Goal: Obtain resource: Download file/media

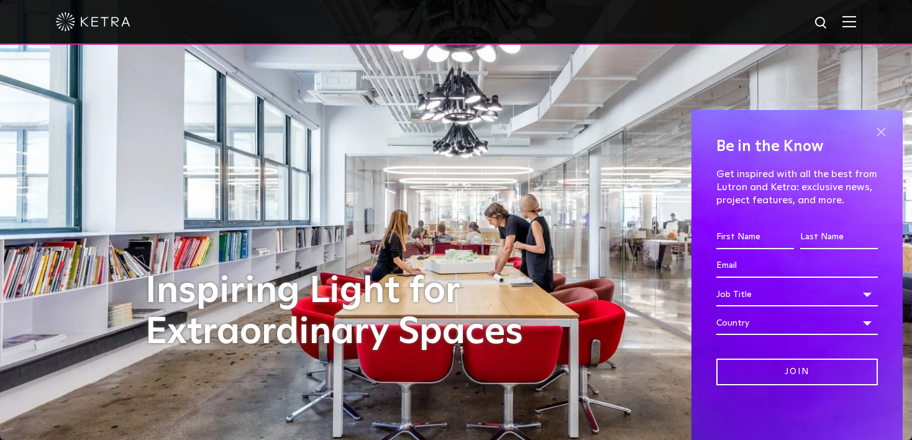
click at [877, 139] on span at bounding box center [881, 131] width 19 height 19
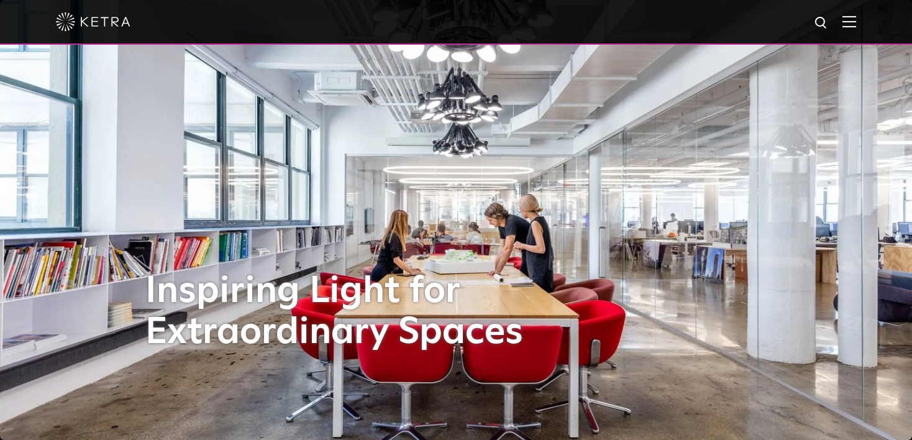
click at [856, 32] on div at bounding box center [456, 21] width 800 height 43
click at [848, 21] on div at bounding box center [456, 21] width 800 height 43
click at [853, 21] on img at bounding box center [850, 22] width 14 height 12
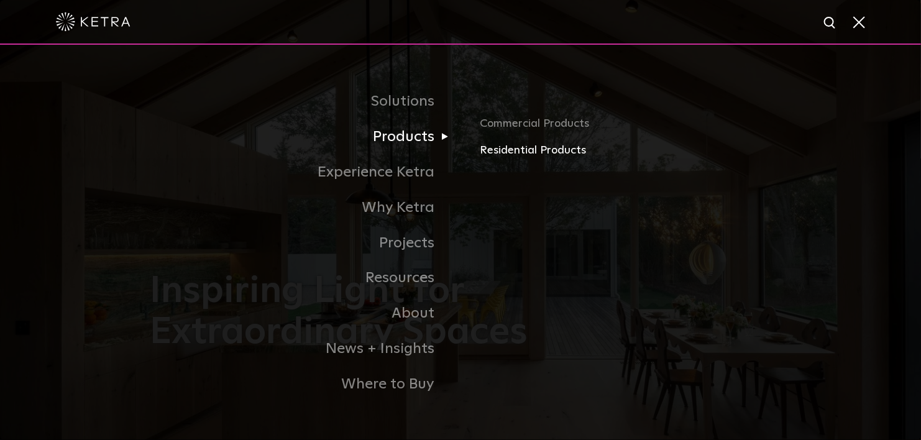
click at [510, 157] on link "Residential Products" at bounding box center [625, 151] width 291 height 18
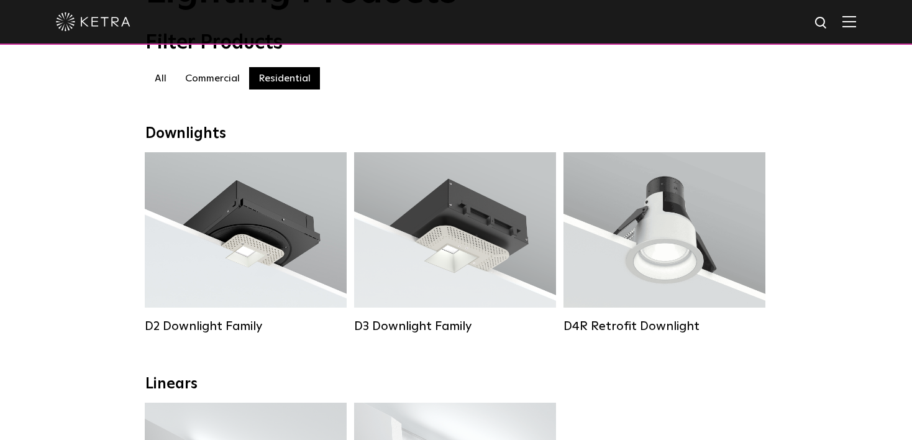
scroll to position [124, 0]
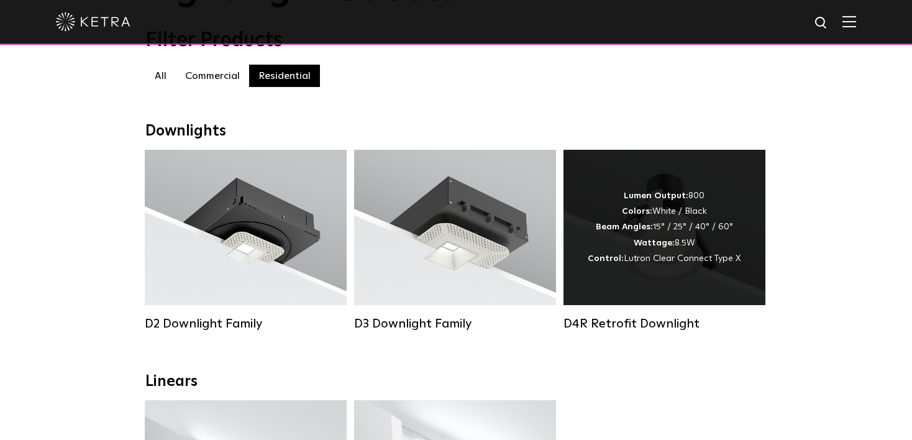
click at [603, 211] on div "Lumen Output: 800 Colors: White / Black Beam Angles: 15° / 25° / 40° / 60° Watt…" at bounding box center [664, 227] width 153 height 78
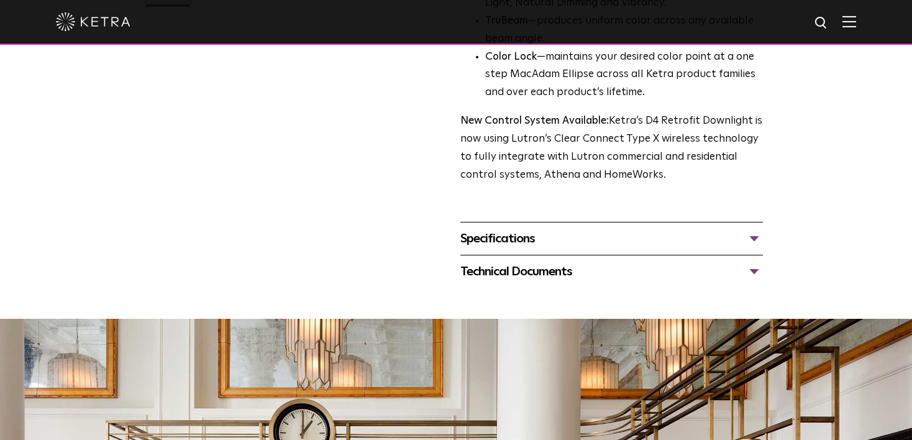
scroll to position [455, 0]
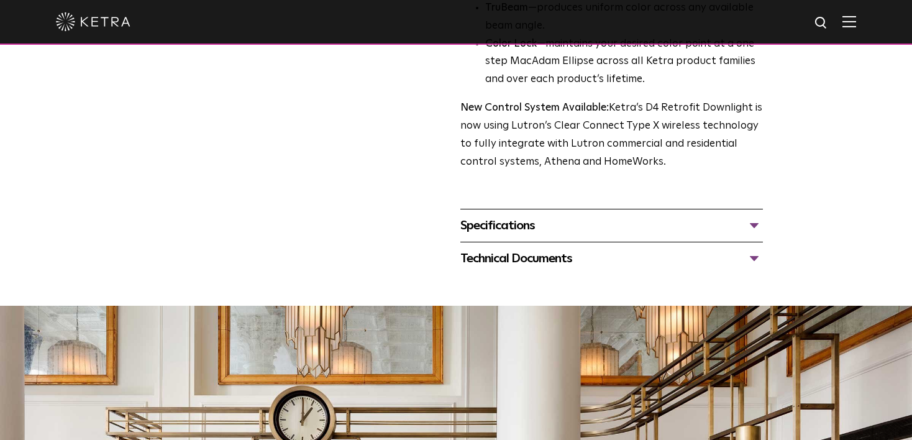
click at [611, 229] on div "Specifications" at bounding box center [611, 226] width 303 height 20
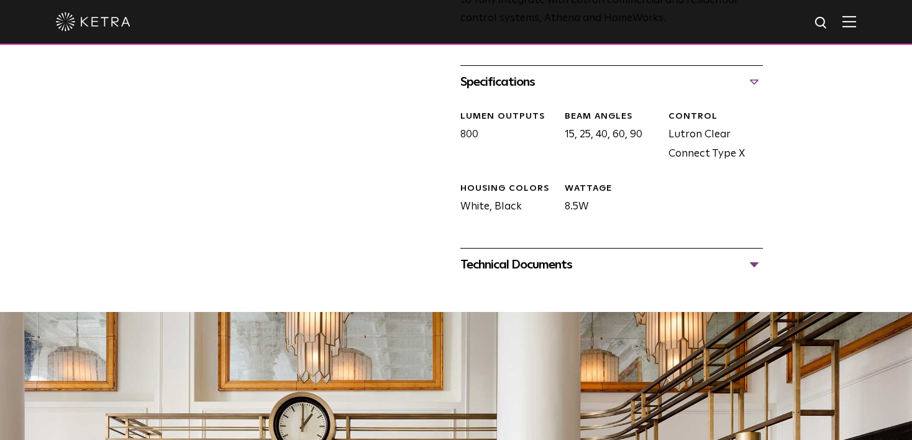
scroll to position [631, 0]
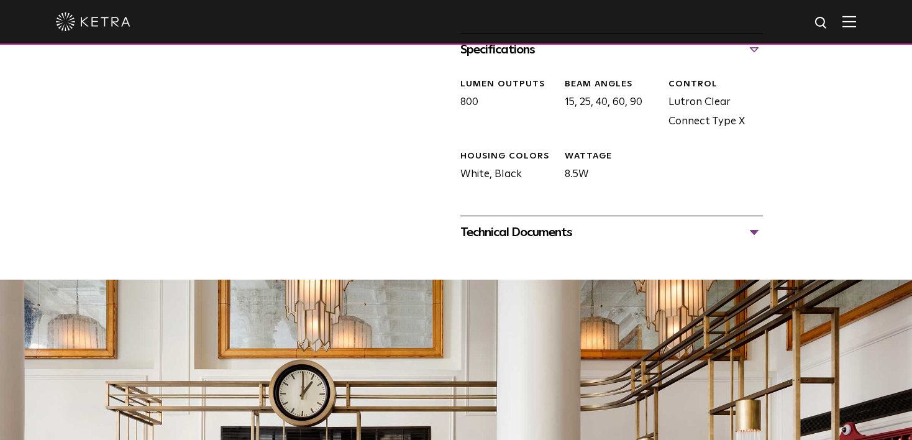
click at [613, 236] on div "Technical Documents" at bounding box center [611, 232] width 303 height 20
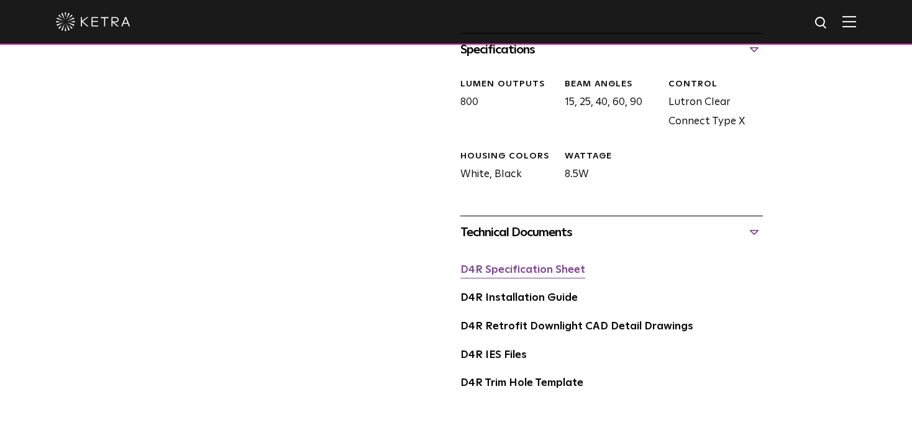
click at [549, 274] on link "D4R Specification Sheet" at bounding box center [522, 270] width 125 height 11
